Goal: Browse casually

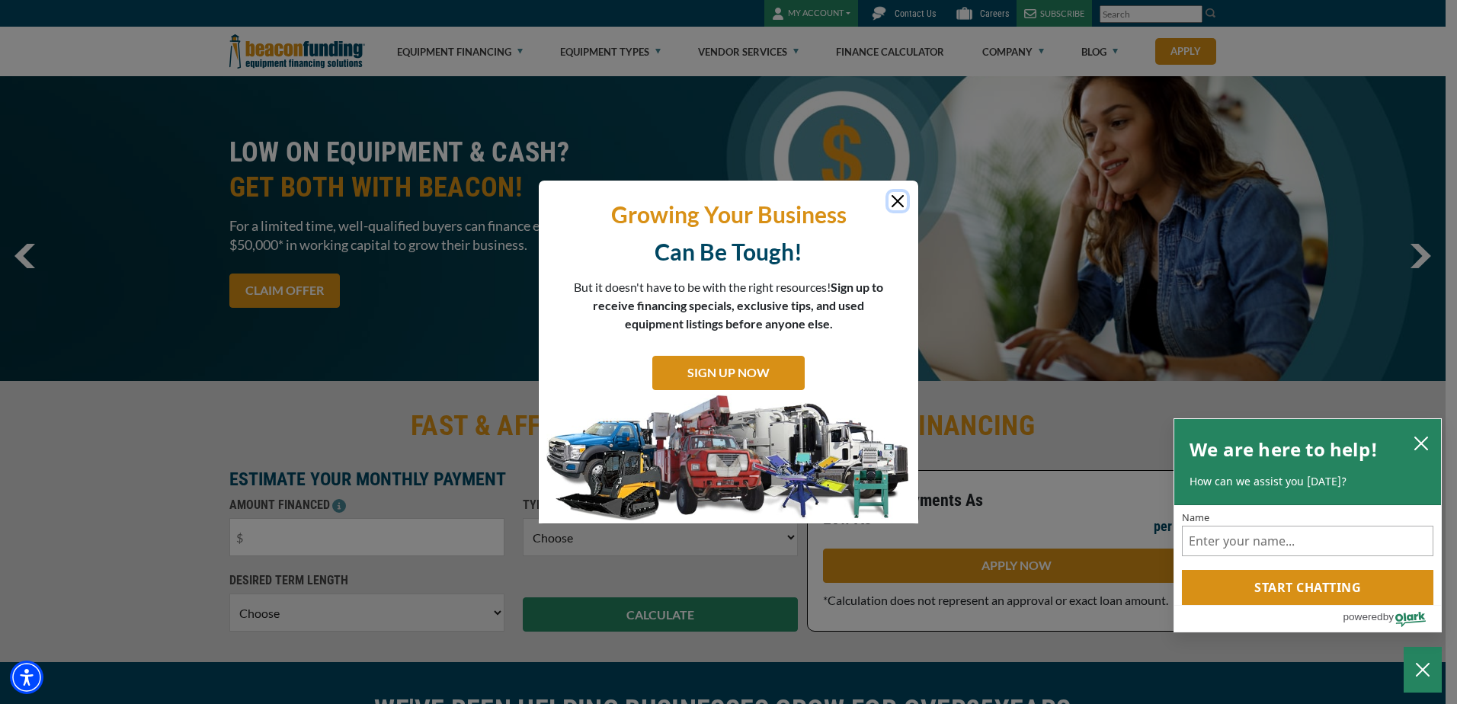
click at [900, 197] on button "Close" at bounding box center [897, 201] width 18 height 18
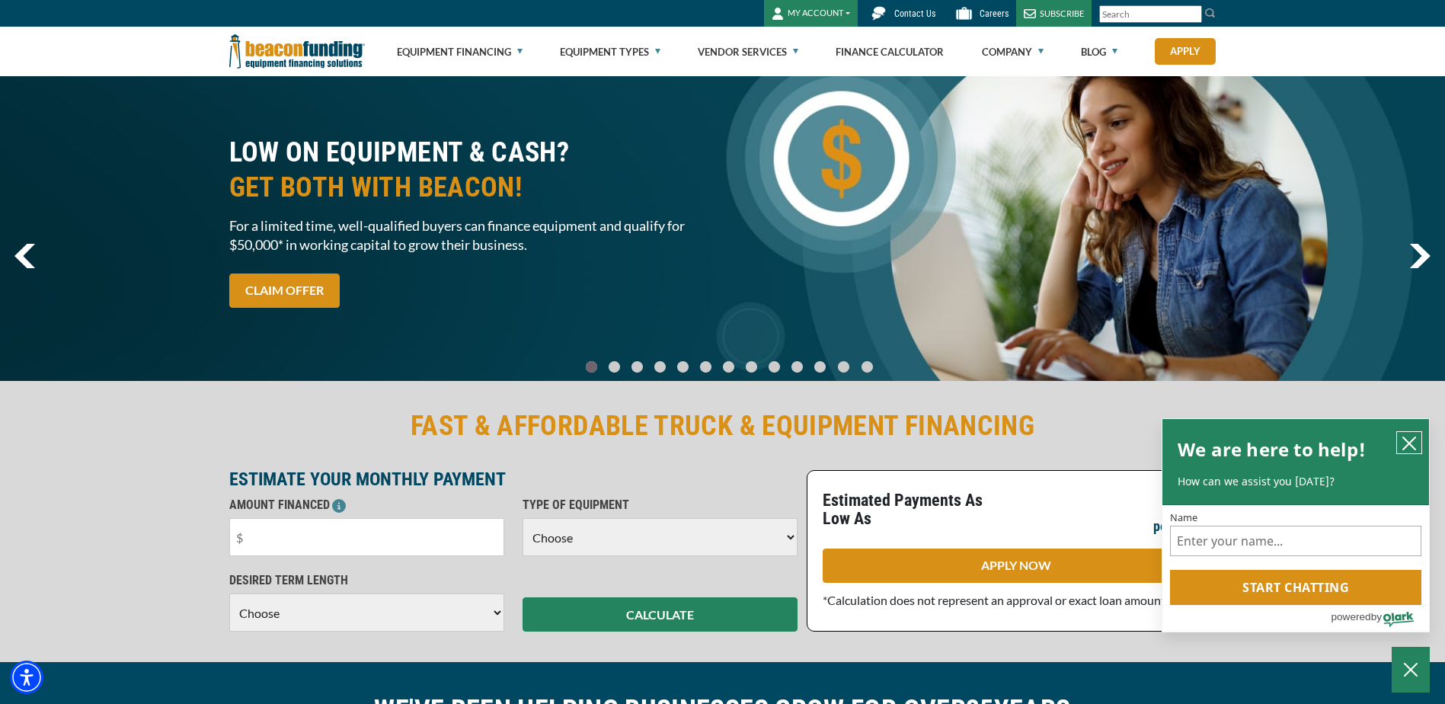
click at [1406, 443] on icon "close chatbox" at bounding box center [1409, 443] width 15 height 15
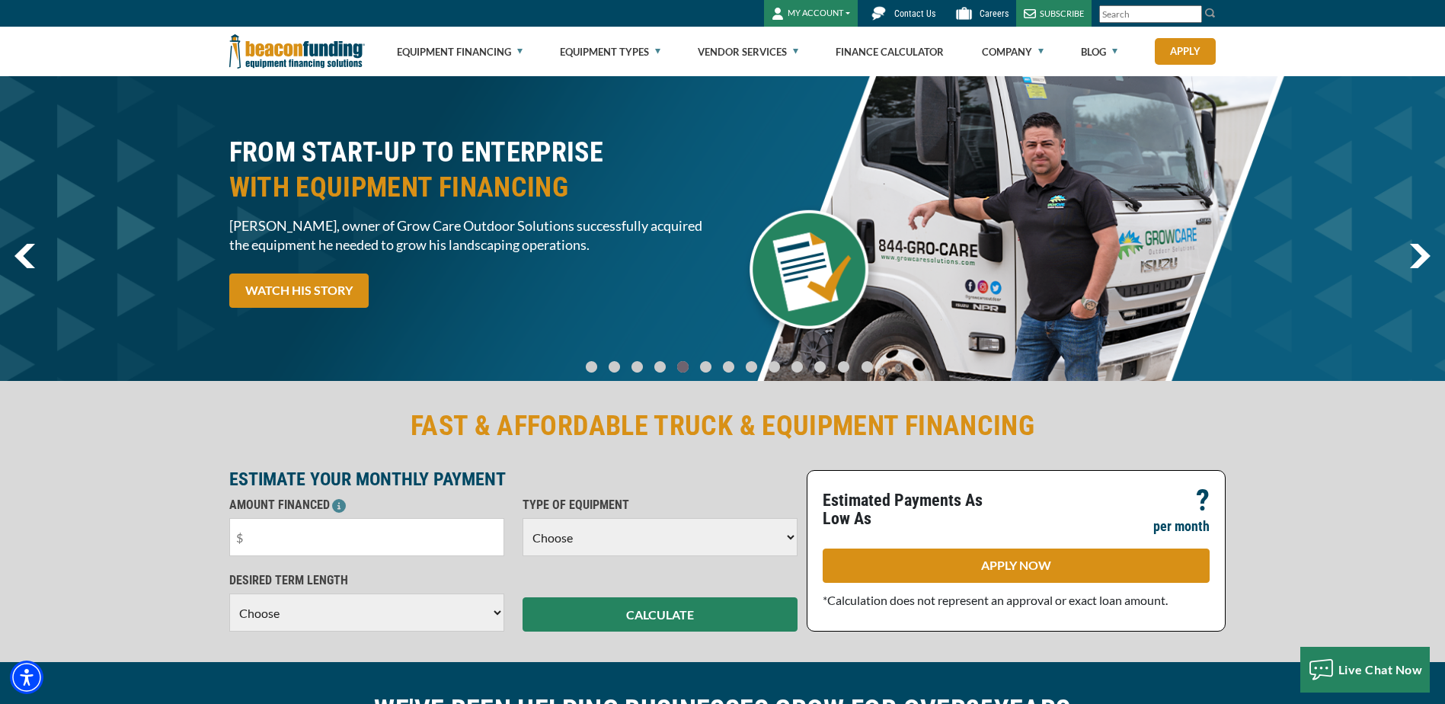
click at [1428, 257] on img "next" at bounding box center [1419, 256] width 21 height 24
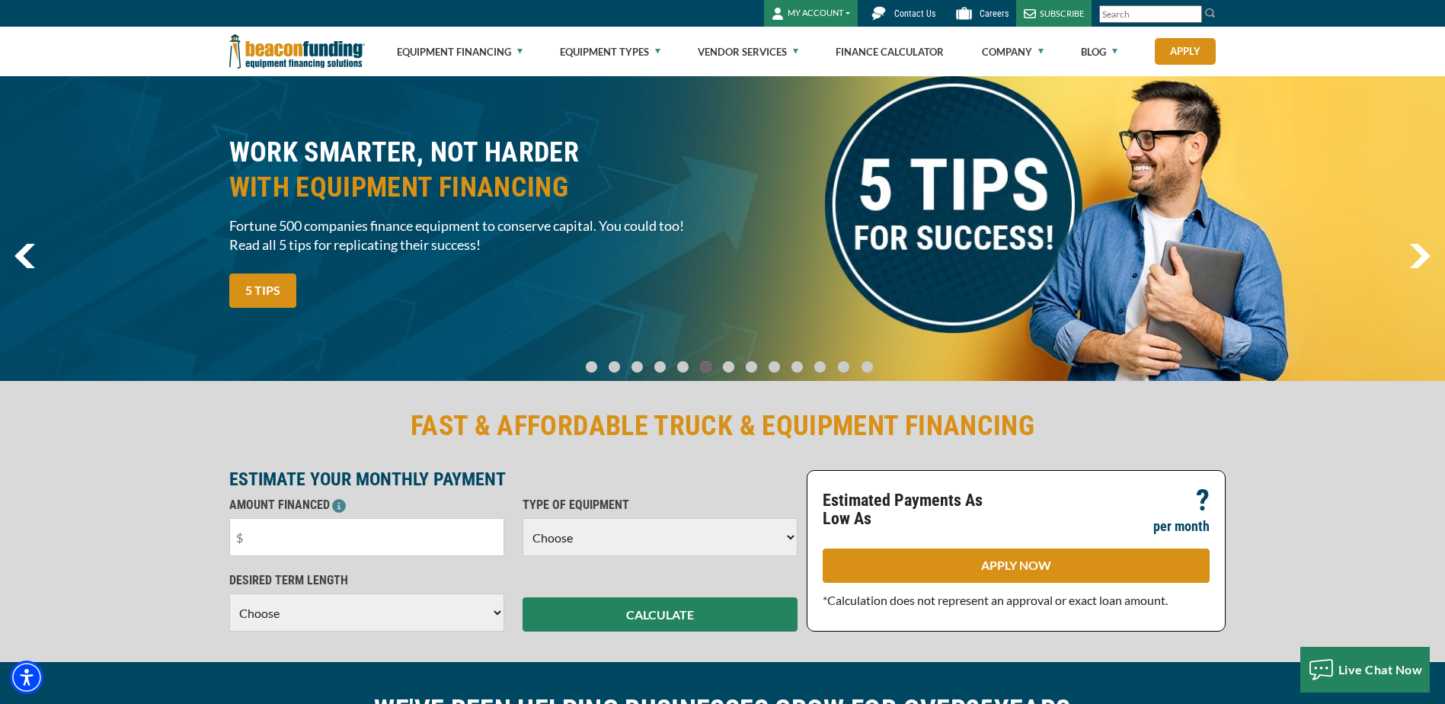
click at [1428, 257] on img "next" at bounding box center [1419, 256] width 21 height 24
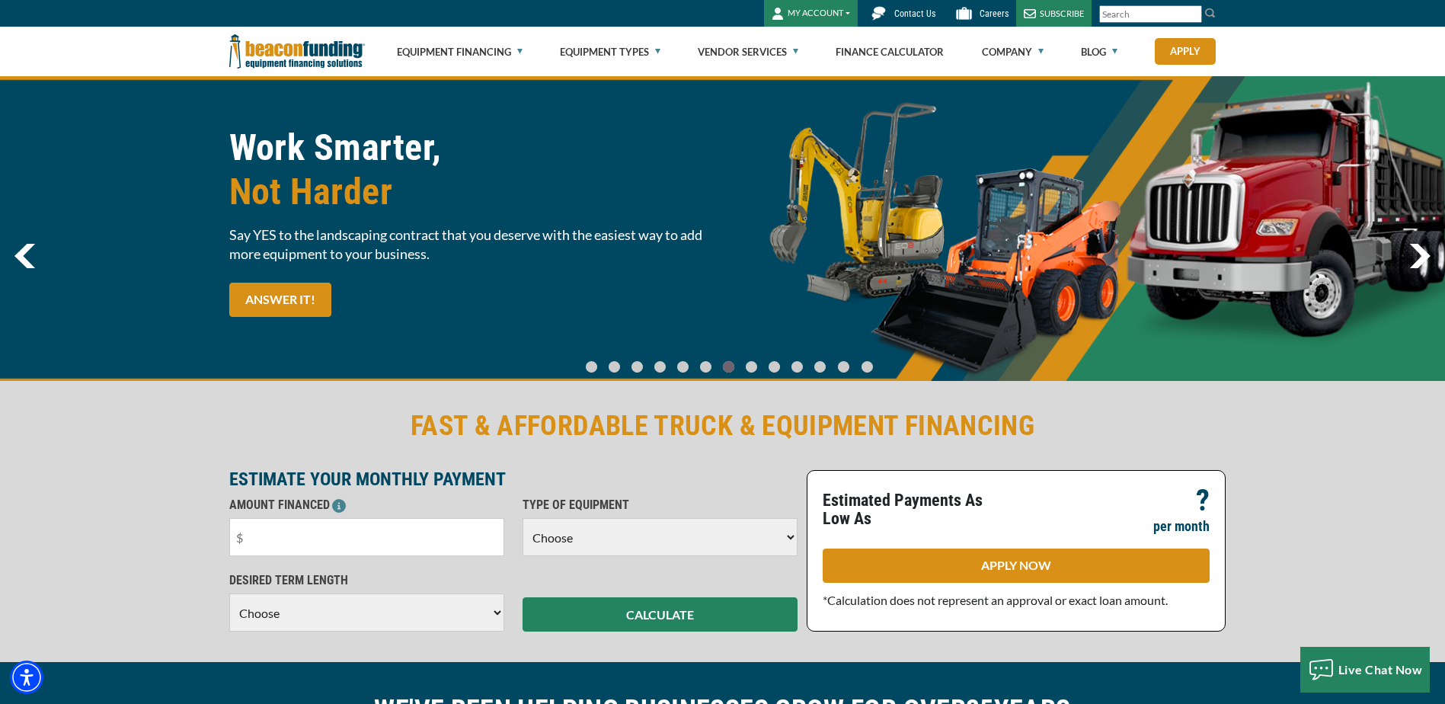
click at [1428, 257] on img "next" at bounding box center [1419, 256] width 21 height 24
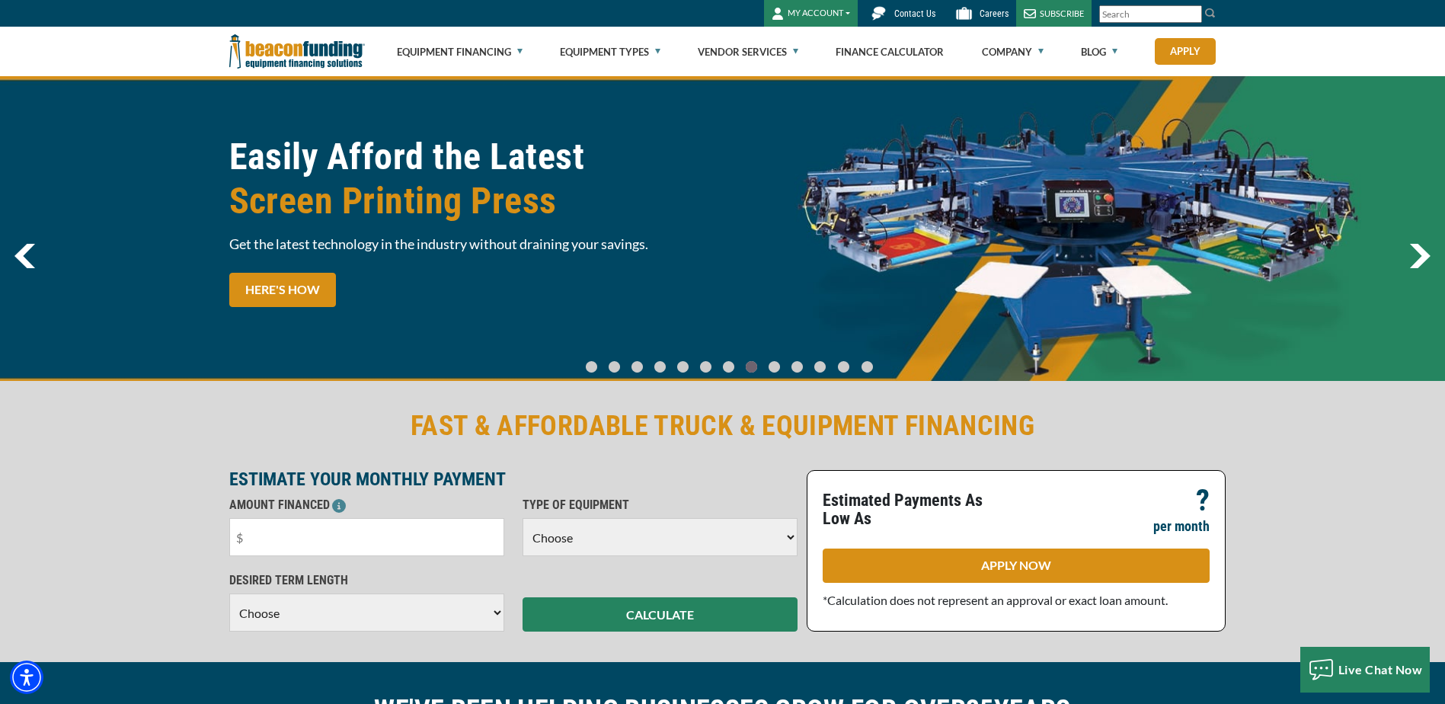
click at [1422, 250] on img "next" at bounding box center [1419, 256] width 21 height 24
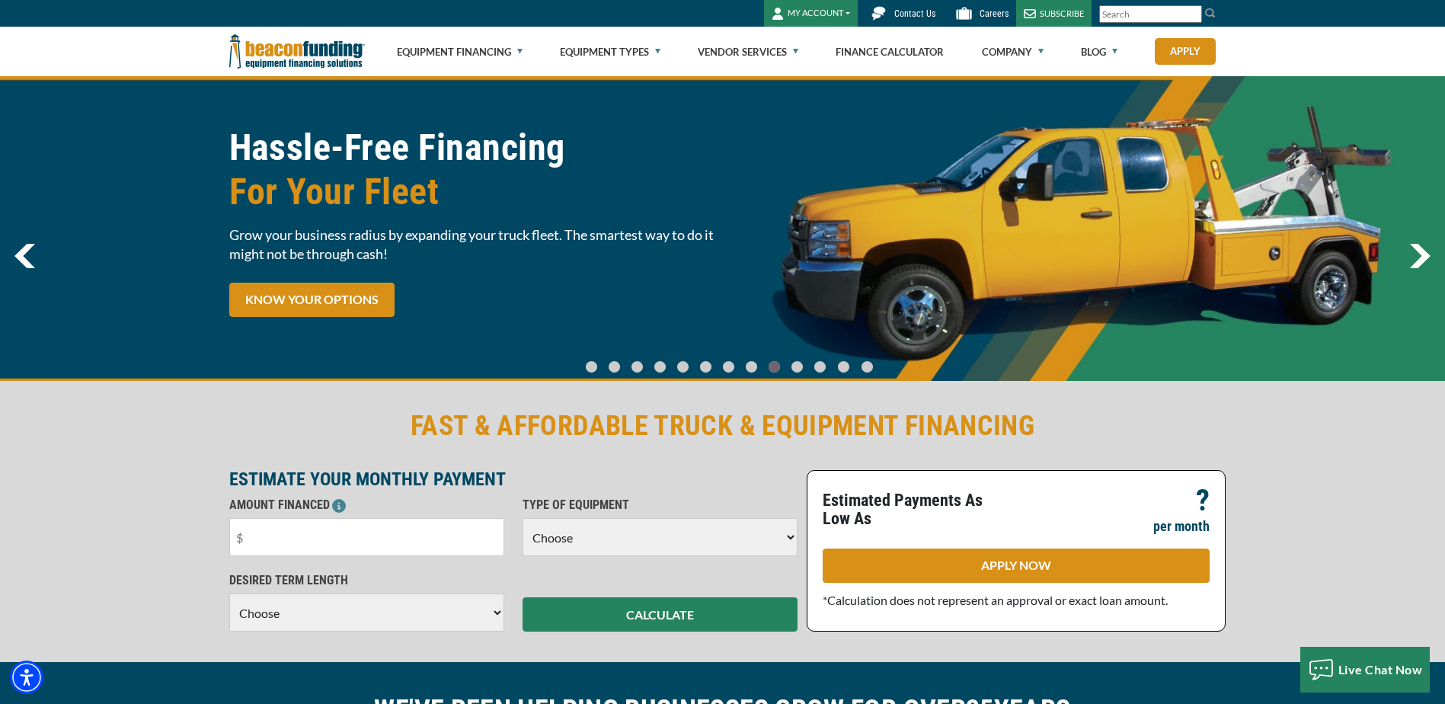
click at [1422, 250] on img "next" at bounding box center [1419, 256] width 21 height 24
